Goal: Find specific page/section: Find specific page/section

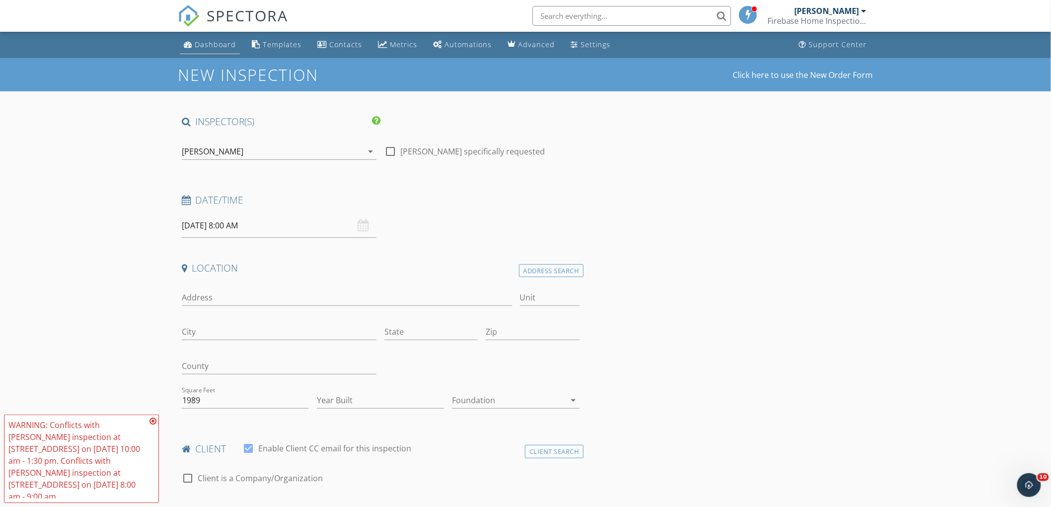
click at [209, 40] on div "Dashboard" at bounding box center [215, 44] width 41 height 9
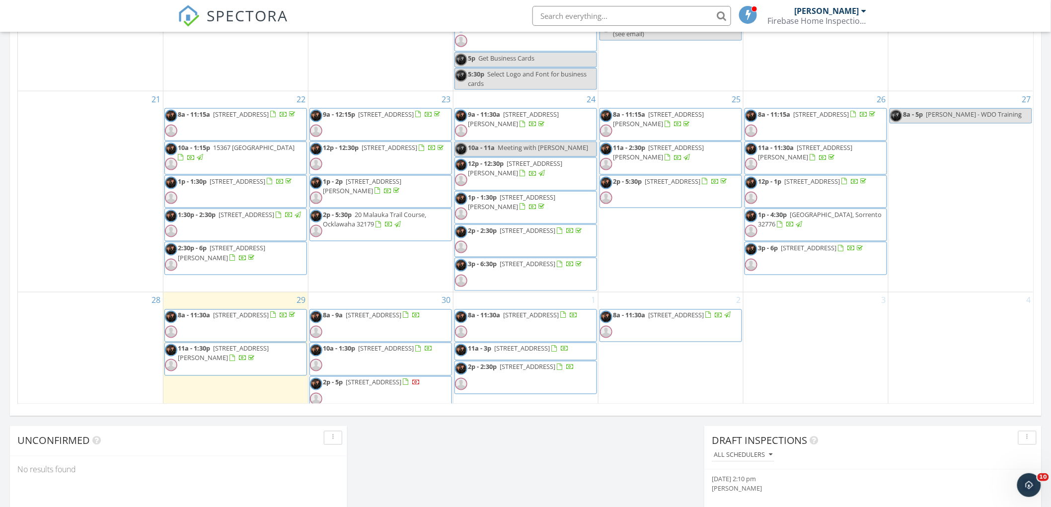
scroll to position [552, 0]
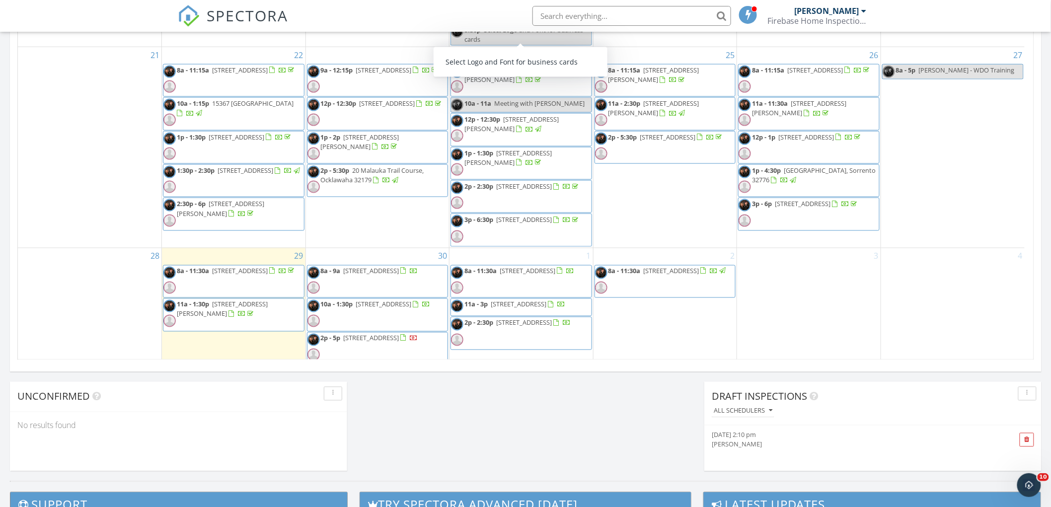
click at [585, 18] on input "text" at bounding box center [632, 16] width 199 height 20
click at [582, 15] on input "text" at bounding box center [632, 16] width 199 height 20
click at [636, 15] on input "johnnie asencio" at bounding box center [632, 16] width 199 height 20
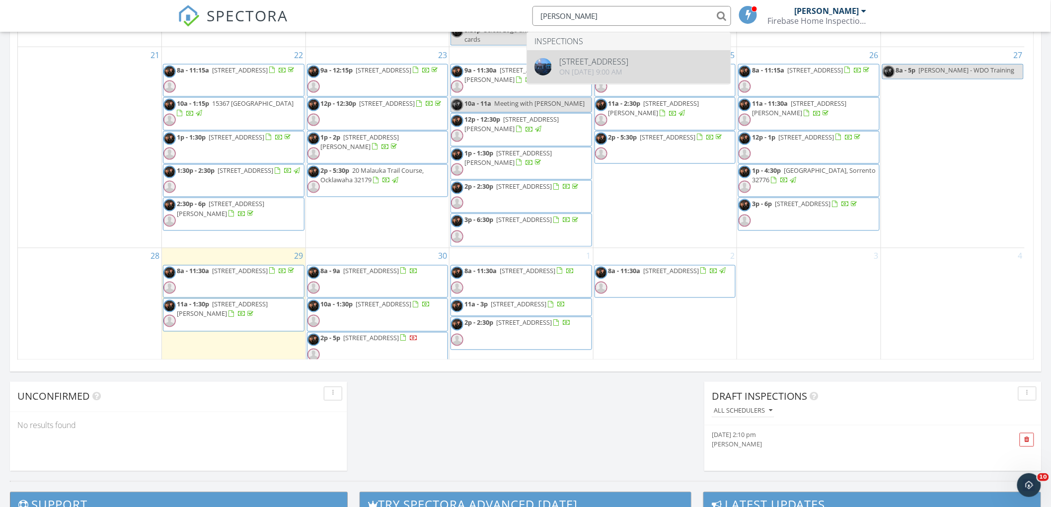
type input "johnnie asencio"
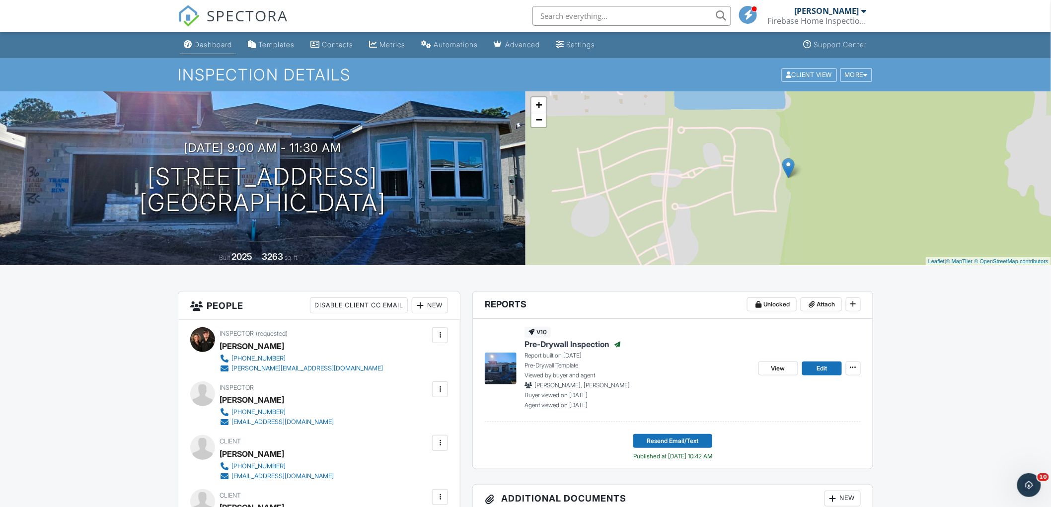
click at [208, 39] on link "Dashboard" at bounding box center [208, 45] width 56 height 18
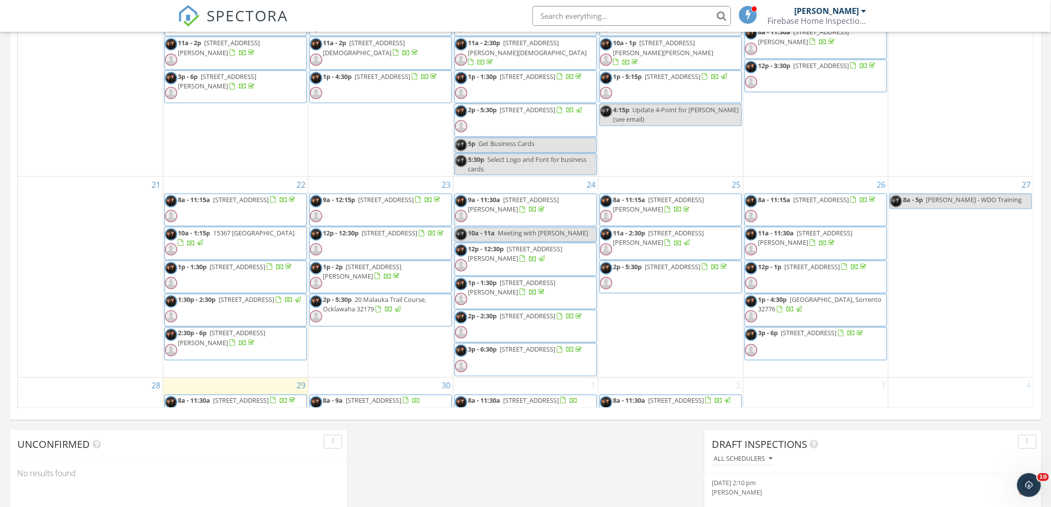
scroll to position [439, 0]
